Goal: Find specific page/section: Find specific page/section

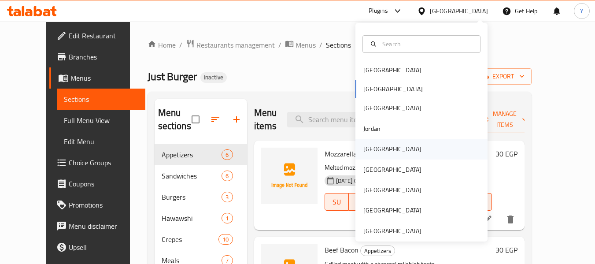
click at [383, 151] on div "[GEOGRAPHIC_DATA]" at bounding box center [421, 149] width 132 height 20
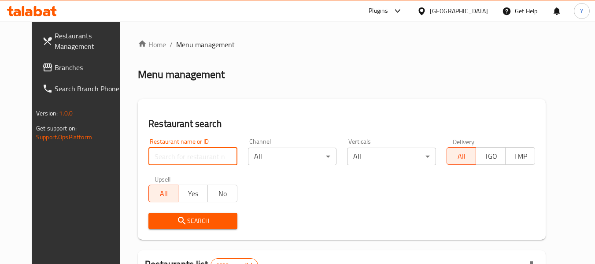
paste input "Mal Awal"
click at [148, 160] on input "search" at bounding box center [192, 157] width 89 height 18
type input "Mal Awal"
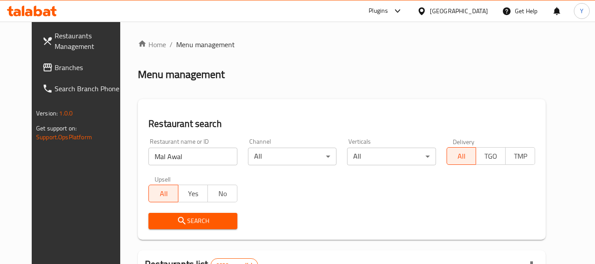
click at [174, 214] on button "Search" at bounding box center [192, 221] width 89 height 16
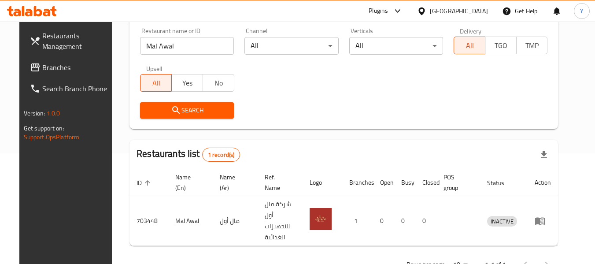
scroll to position [122, 0]
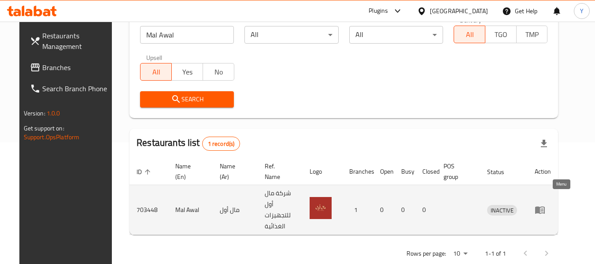
click at [545, 207] on icon "enhanced table" at bounding box center [540, 210] width 10 height 7
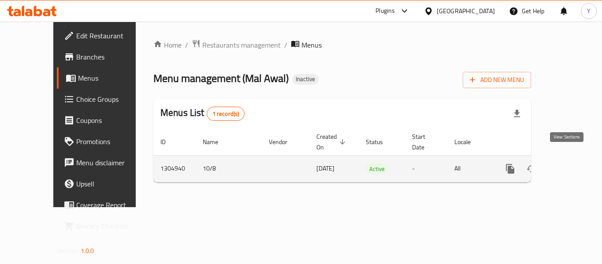
click at [569, 165] on icon "enhanced table" at bounding box center [573, 169] width 8 height 8
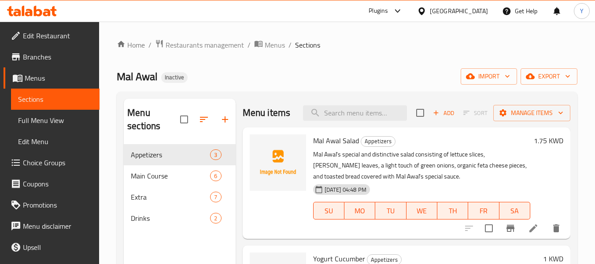
click at [36, 121] on span "Full Menu View" at bounding box center [55, 120] width 74 height 11
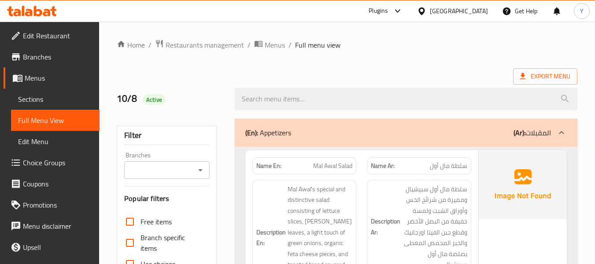
click at [272, 164] on strong "Name En:" at bounding box center [268, 165] width 25 height 9
click at [265, 163] on strong "Name En:" at bounding box center [268, 165] width 25 height 9
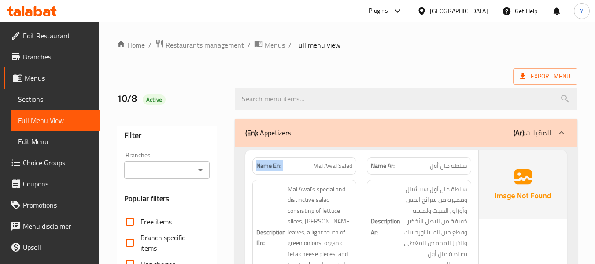
click at [265, 163] on strong "Name En:" at bounding box center [268, 165] width 25 height 9
copy strong "Name En:"
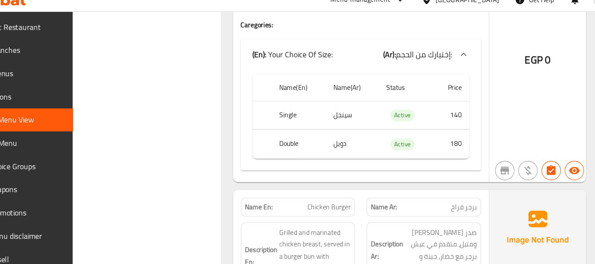
scroll to position [1897, 0]
